Goal: Information Seeking & Learning: Find specific fact

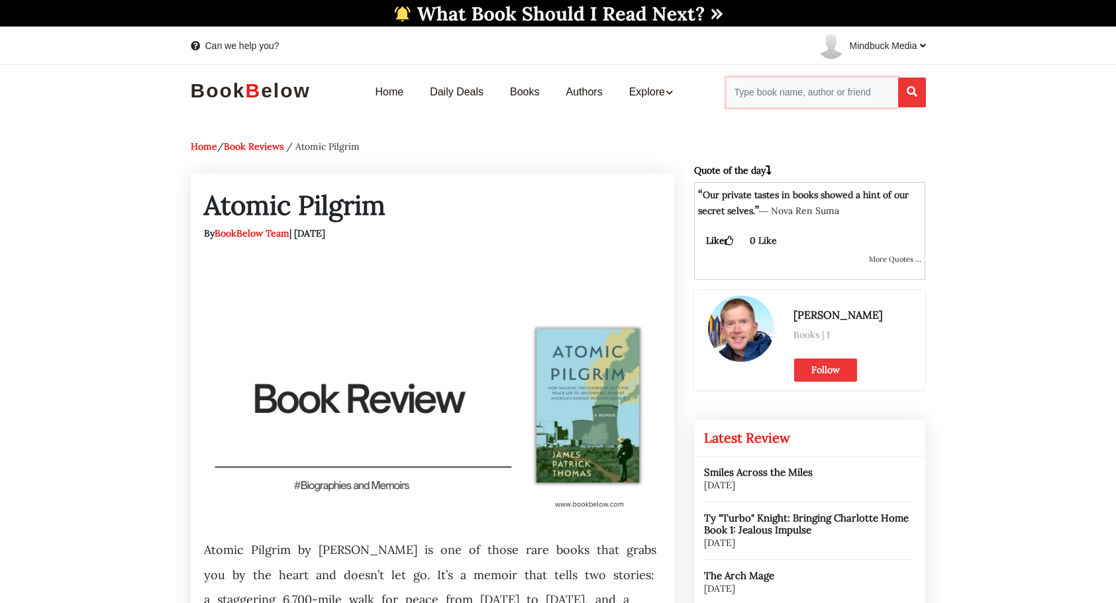
click at [780, 91] on input "Search for Books" at bounding box center [812, 92] width 172 height 30
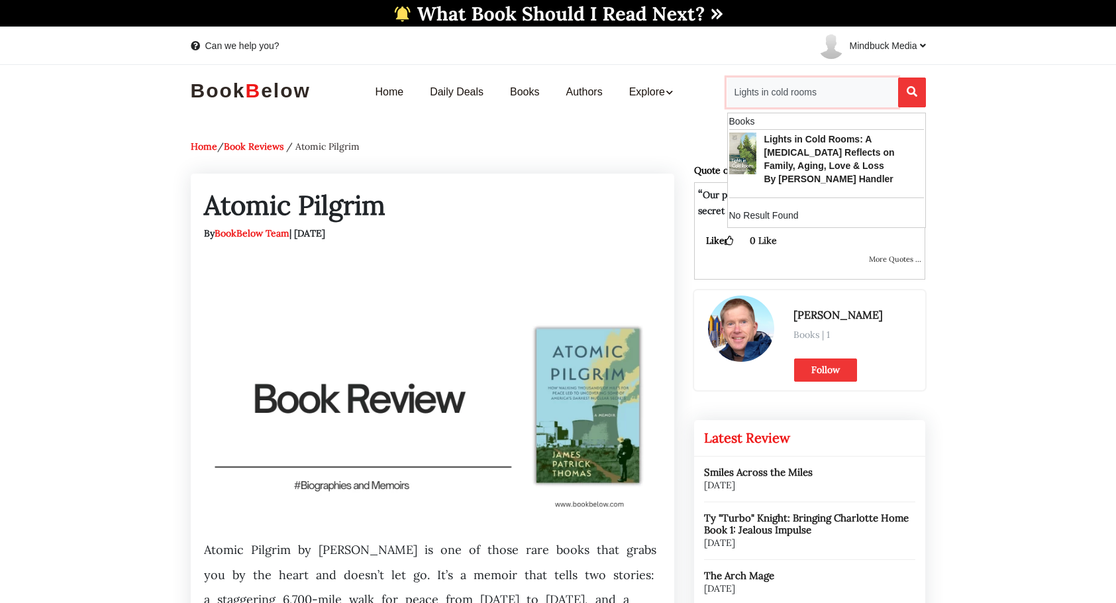
type input "Lights in cold rooms"
click at [898, 77] on button "Search" at bounding box center [912, 92] width 28 height 30
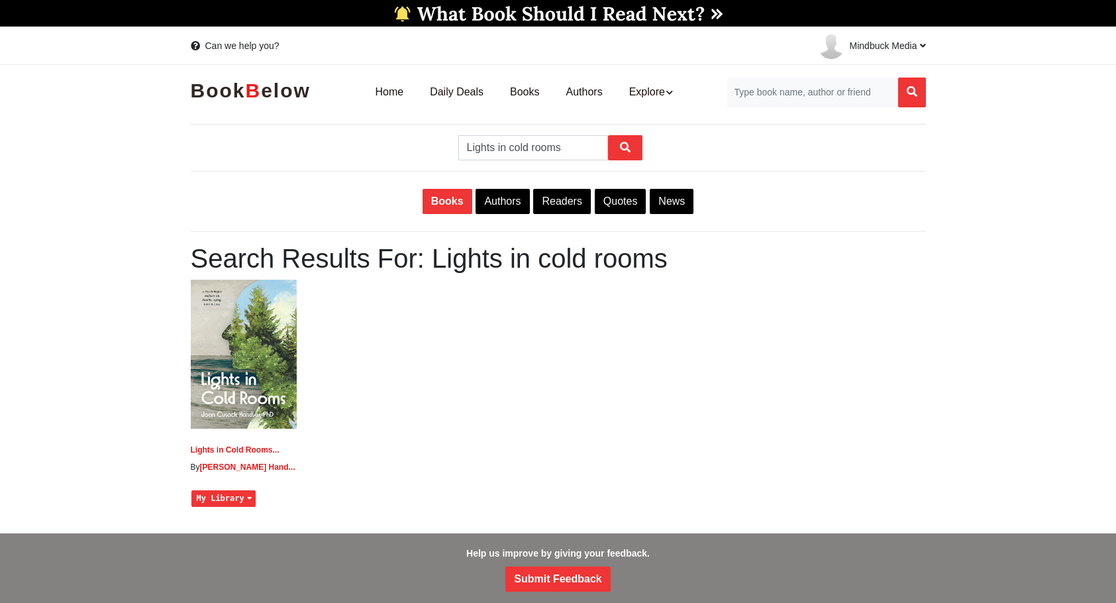
click at [235, 449] on link "Lights in Cold Rooms..." at bounding box center [235, 449] width 89 height 9
